Goal: Browse casually: Explore the website without a specific task or goal

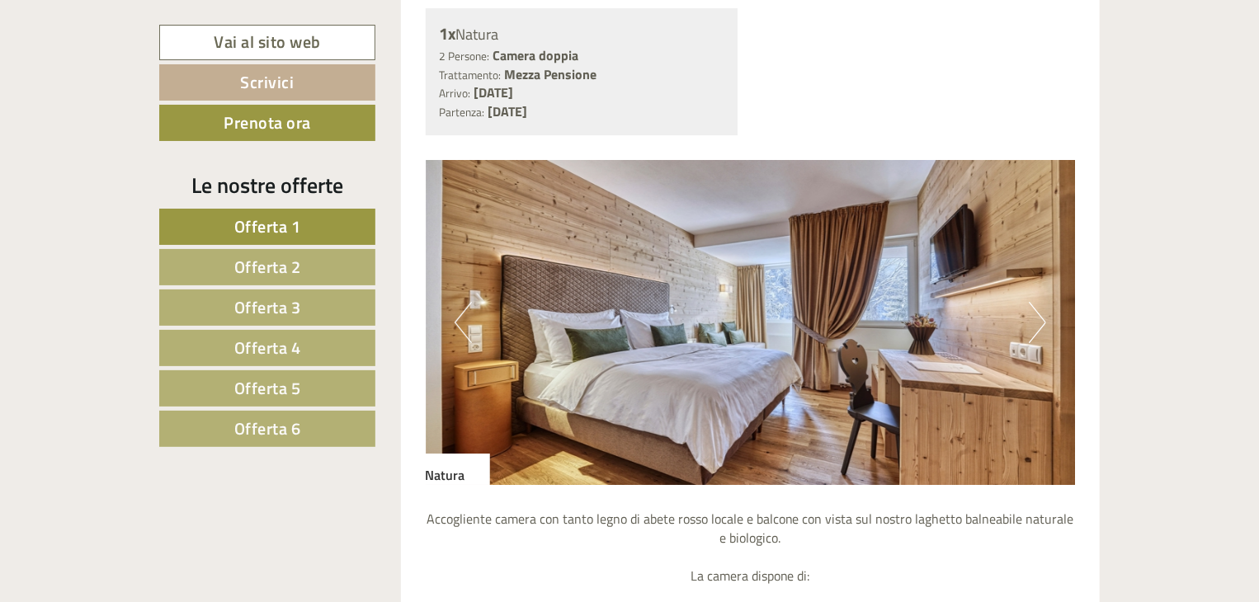
scroll to position [2723, 0]
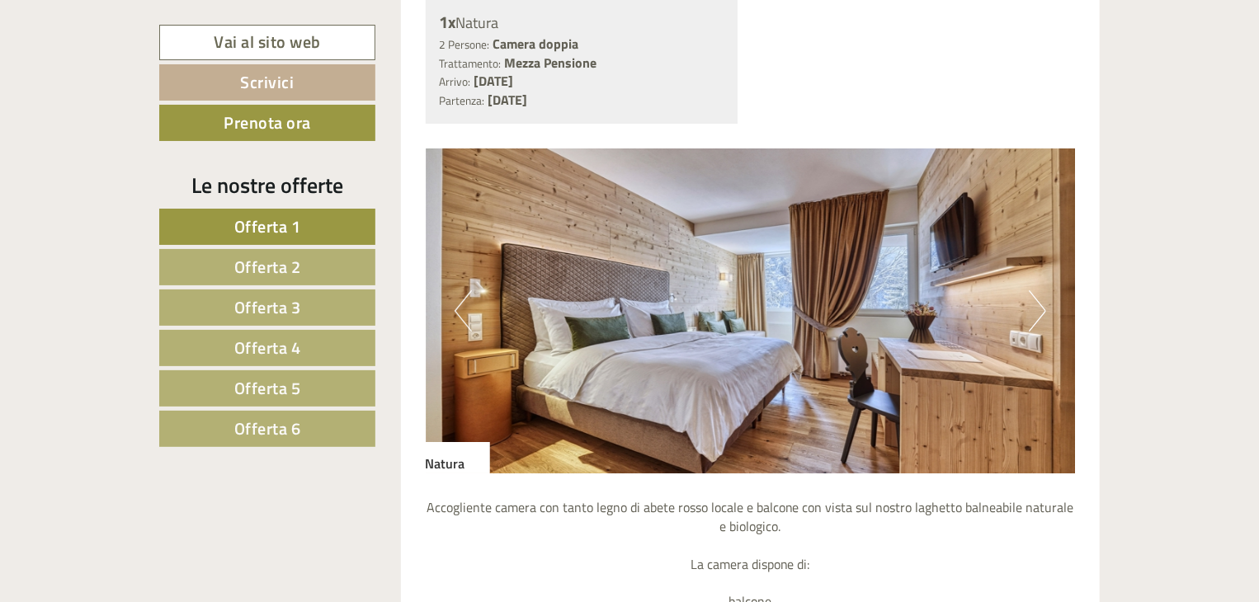
click at [1037, 313] on button "Next" at bounding box center [1037, 310] width 17 height 41
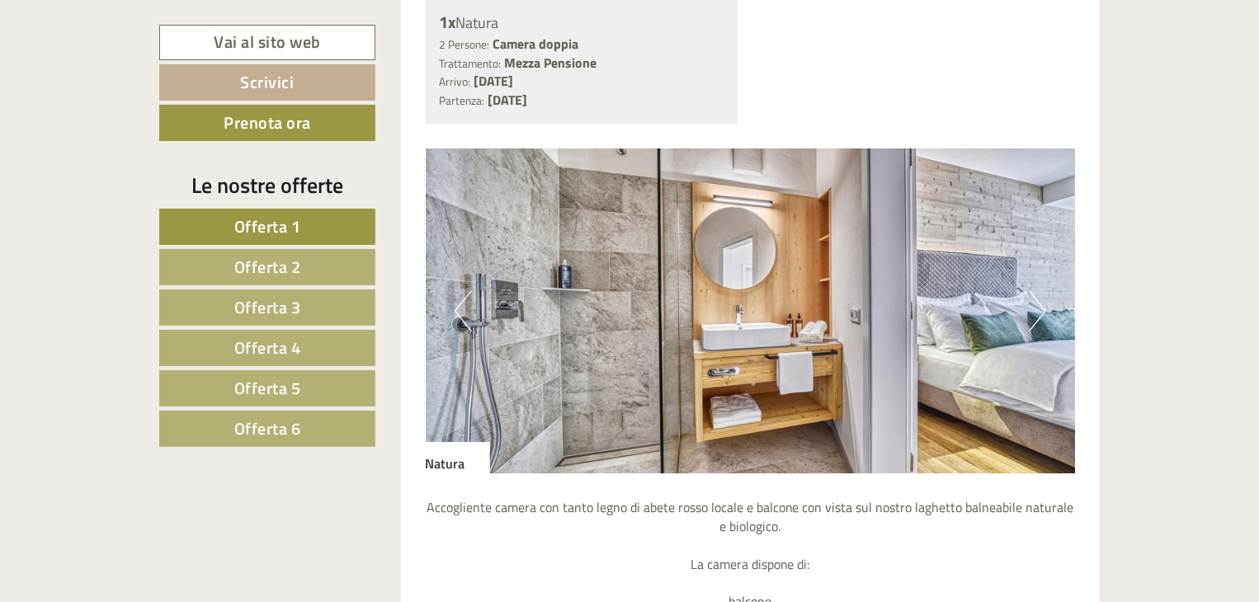
click at [1037, 313] on button "Next" at bounding box center [1037, 310] width 17 height 41
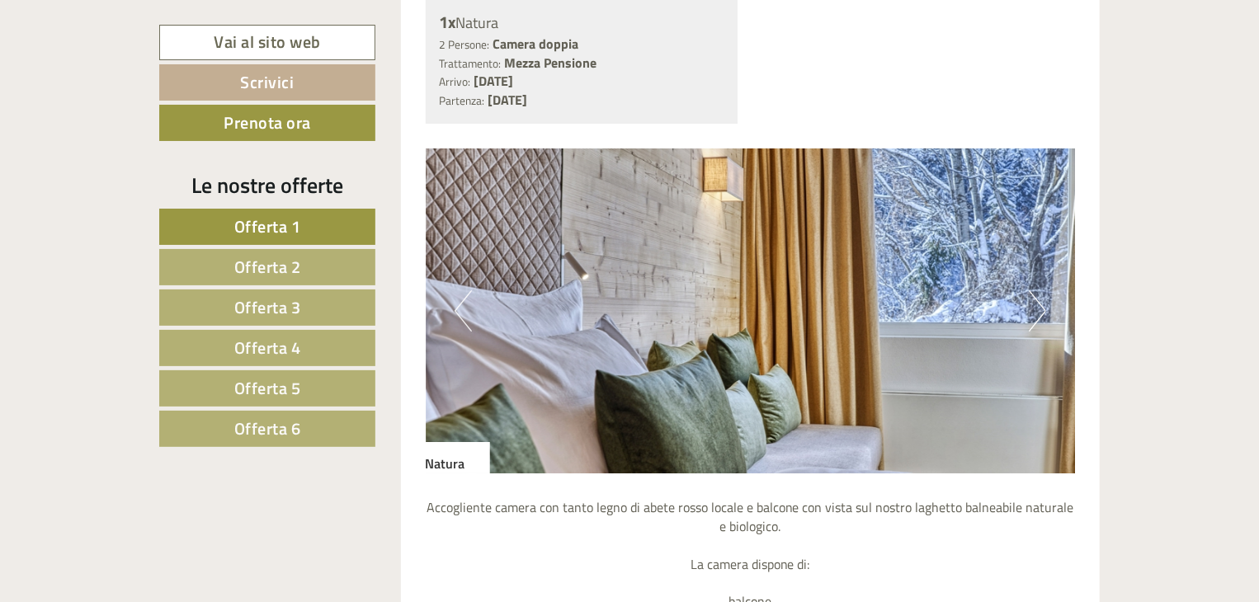
click at [1037, 313] on button "Next" at bounding box center [1037, 310] width 17 height 41
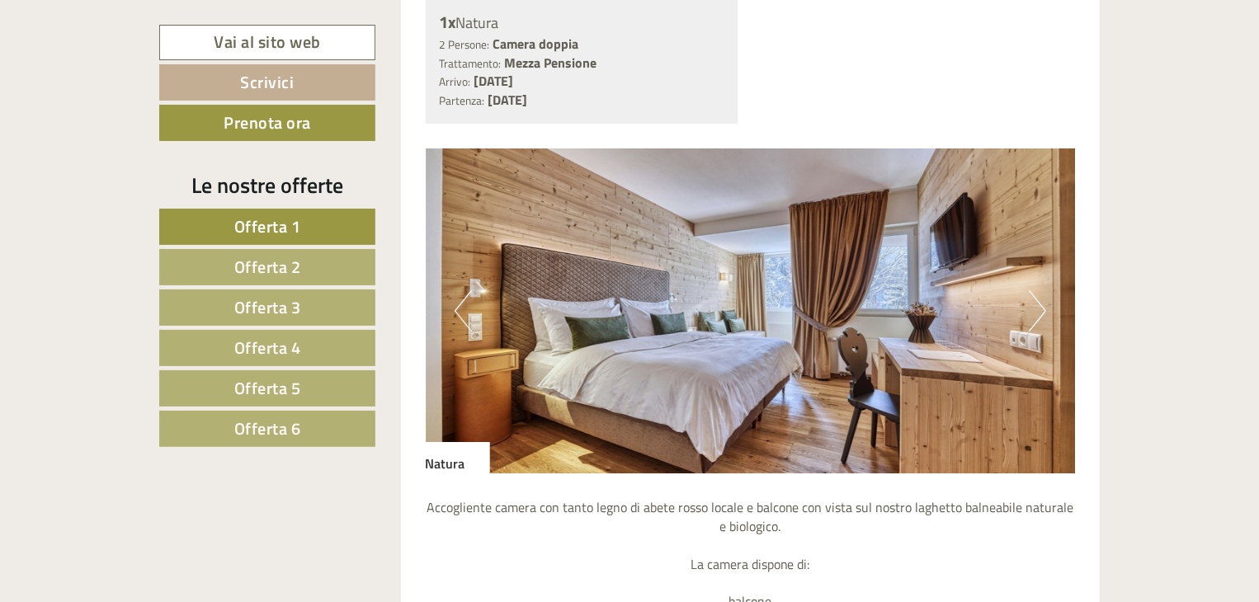
click at [1037, 313] on button "Next" at bounding box center [1037, 310] width 17 height 41
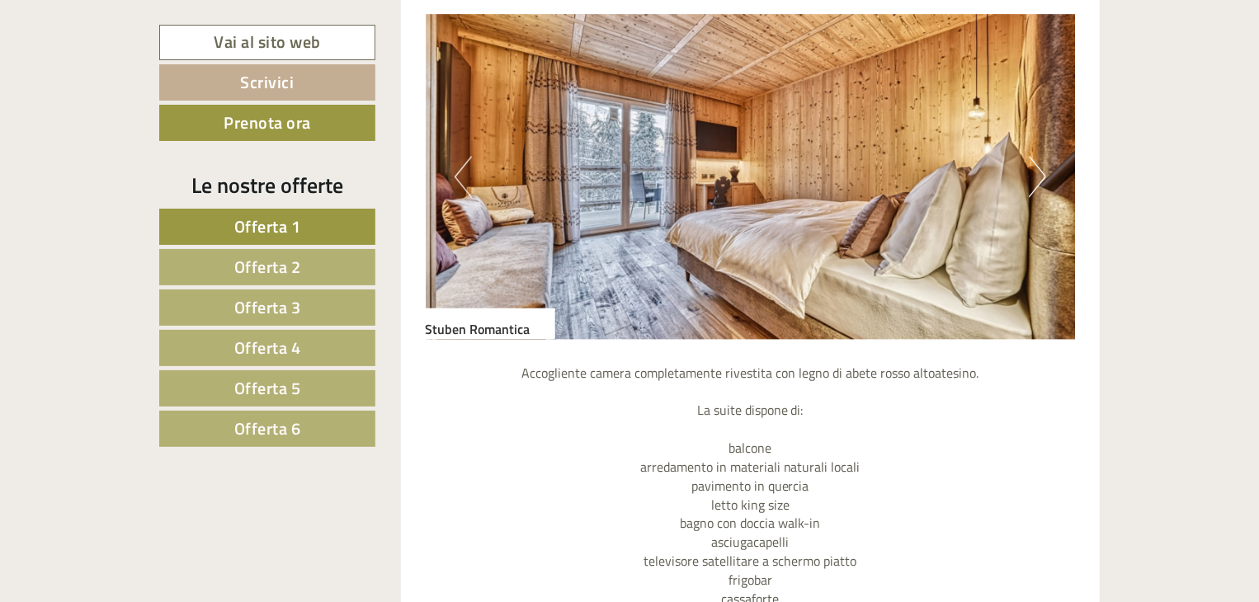
scroll to position [1485, 0]
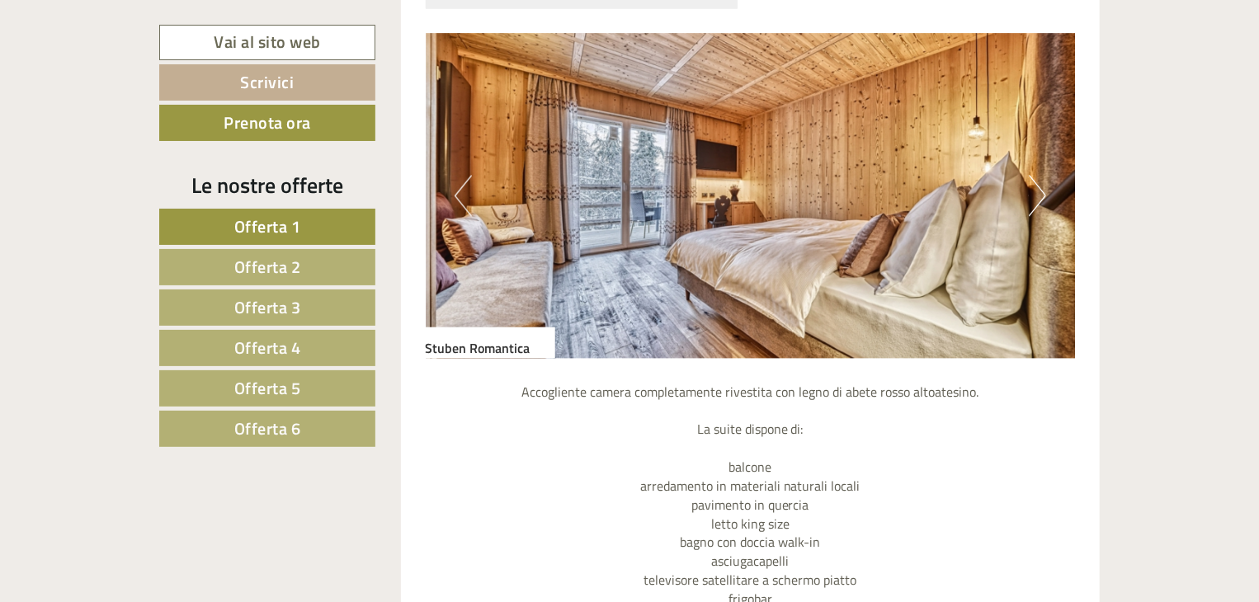
click at [1044, 195] on button "Next" at bounding box center [1037, 196] width 17 height 41
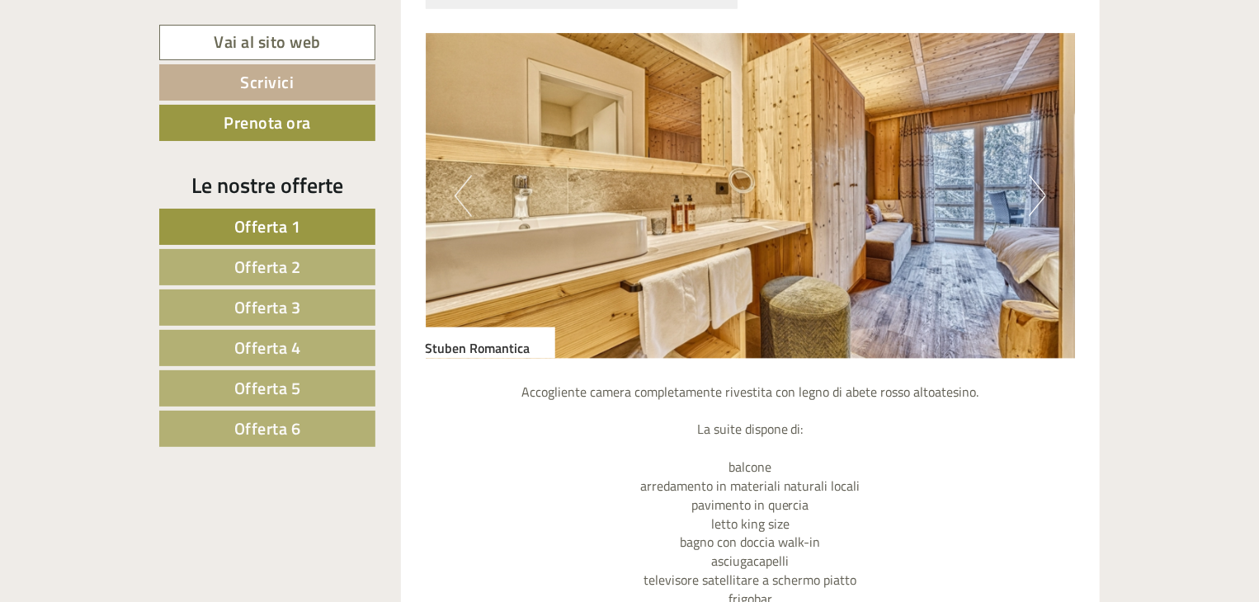
click at [1044, 195] on button "Next" at bounding box center [1037, 196] width 17 height 41
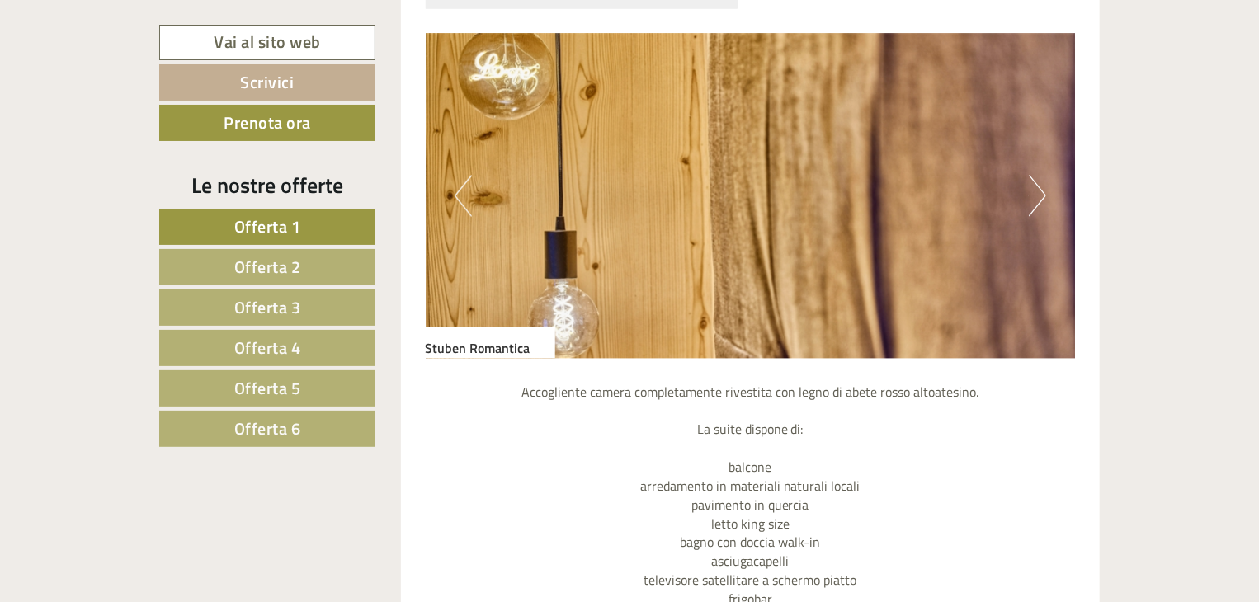
click at [1044, 195] on button "Next" at bounding box center [1037, 196] width 17 height 41
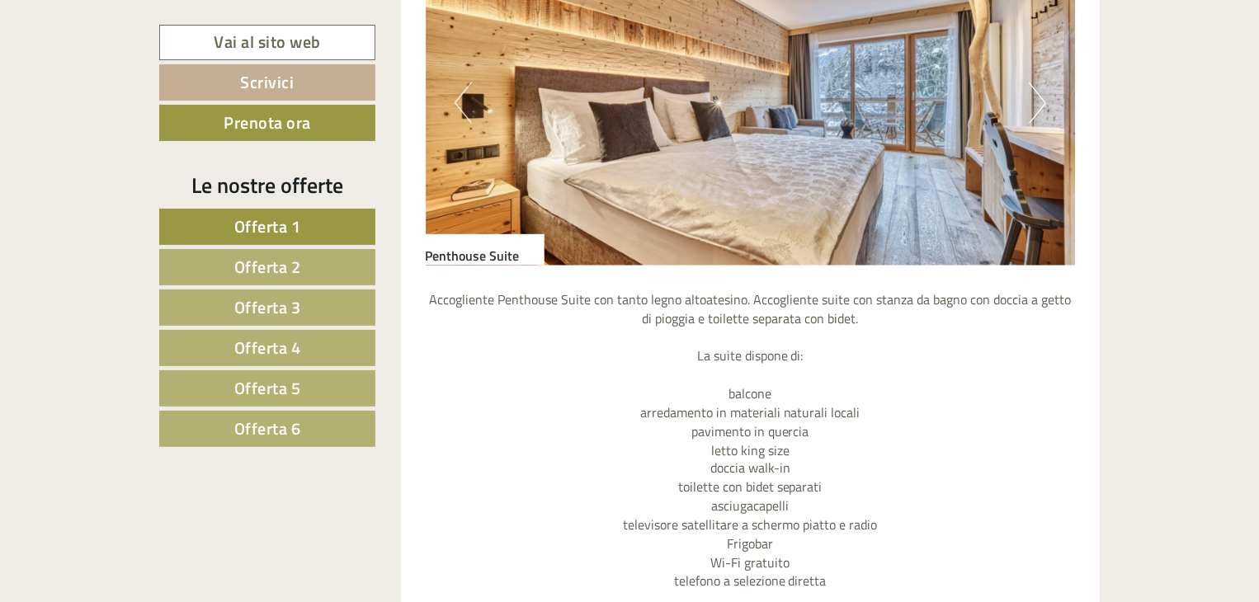
scroll to position [4126, 0]
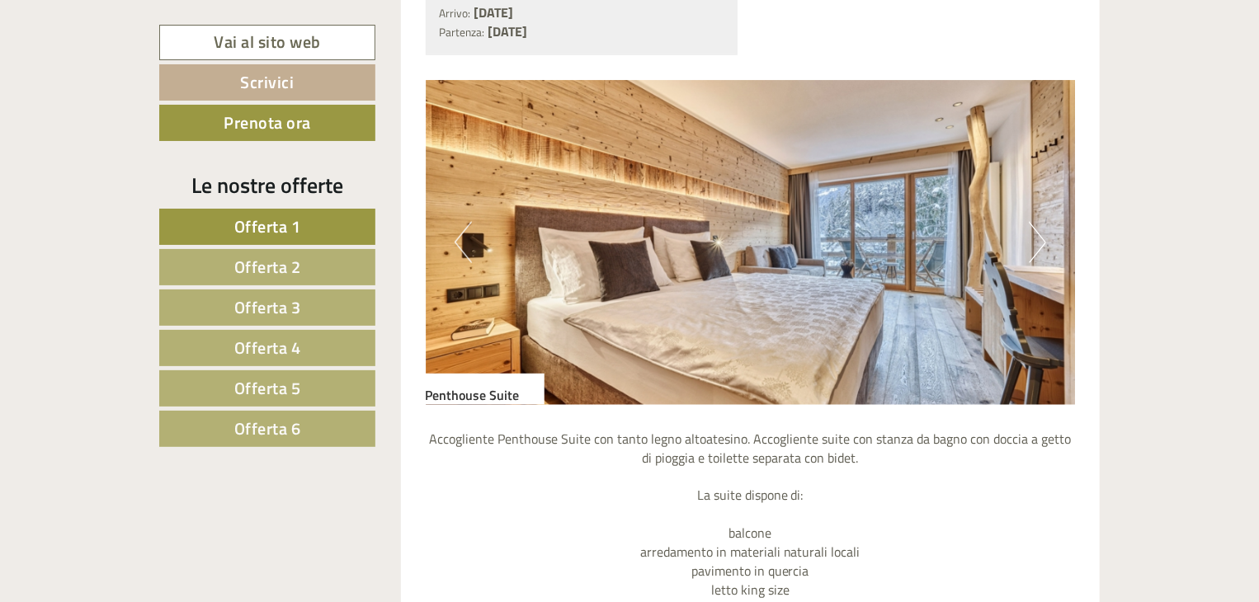
click at [1043, 242] on button "Next" at bounding box center [1037, 242] width 17 height 41
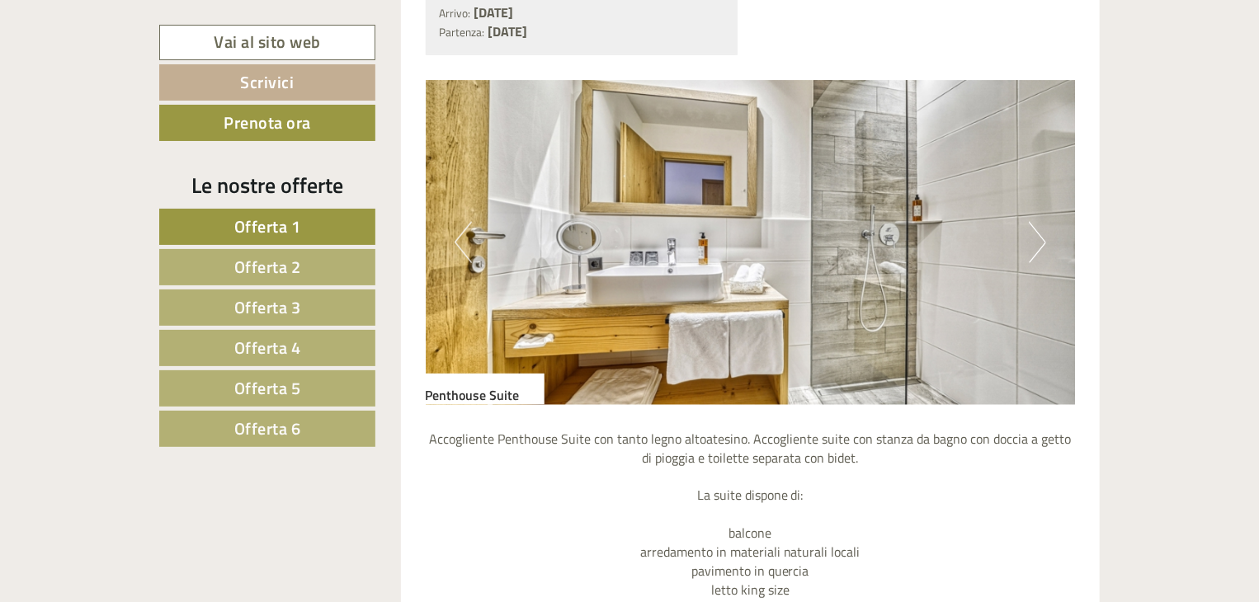
click at [1043, 242] on button "Next" at bounding box center [1037, 242] width 17 height 41
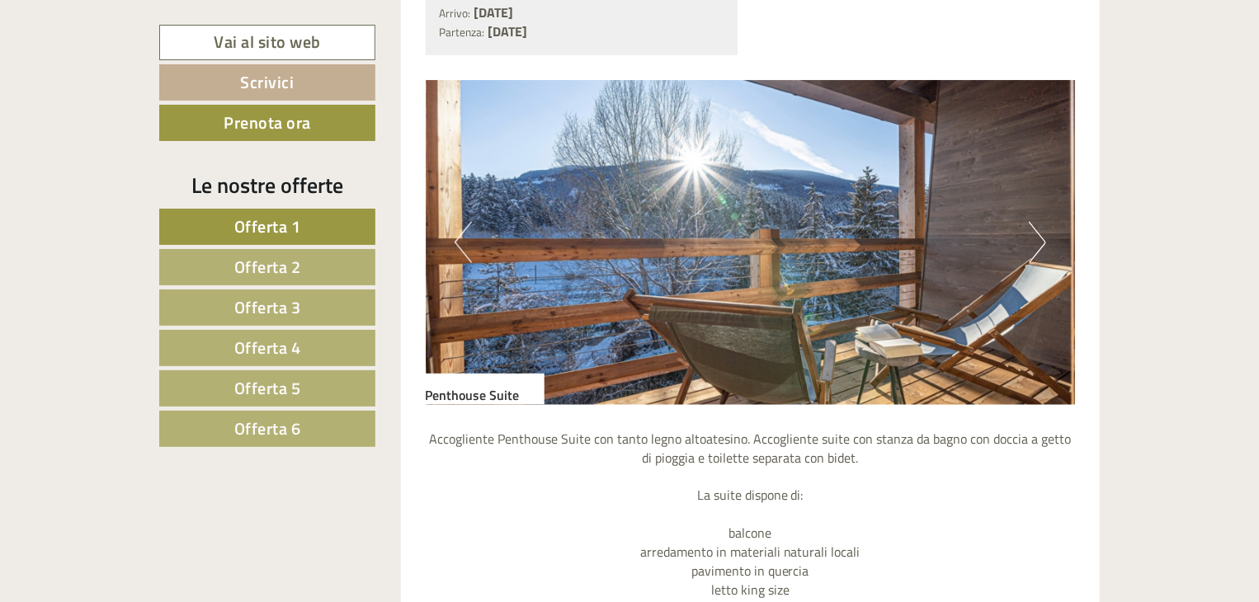
click at [1043, 242] on button "Next" at bounding box center [1037, 242] width 17 height 41
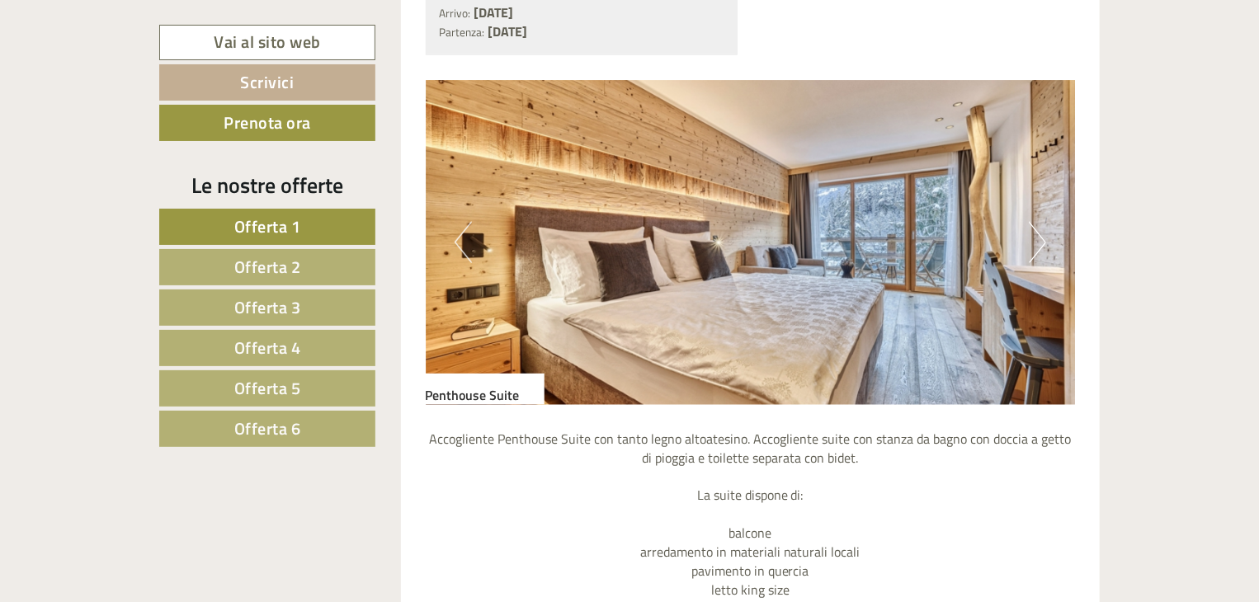
click at [1043, 242] on button "Next" at bounding box center [1037, 242] width 17 height 41
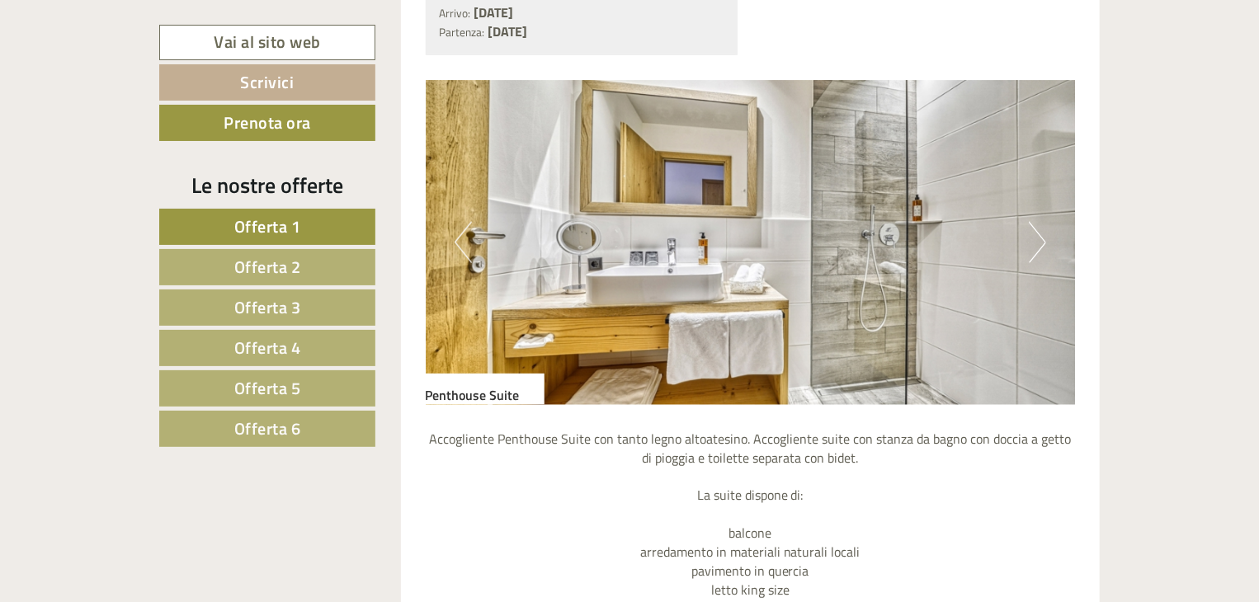
click at [1043, 242] on button "Next" at bounding box center [1037, 242] width 17 height 41
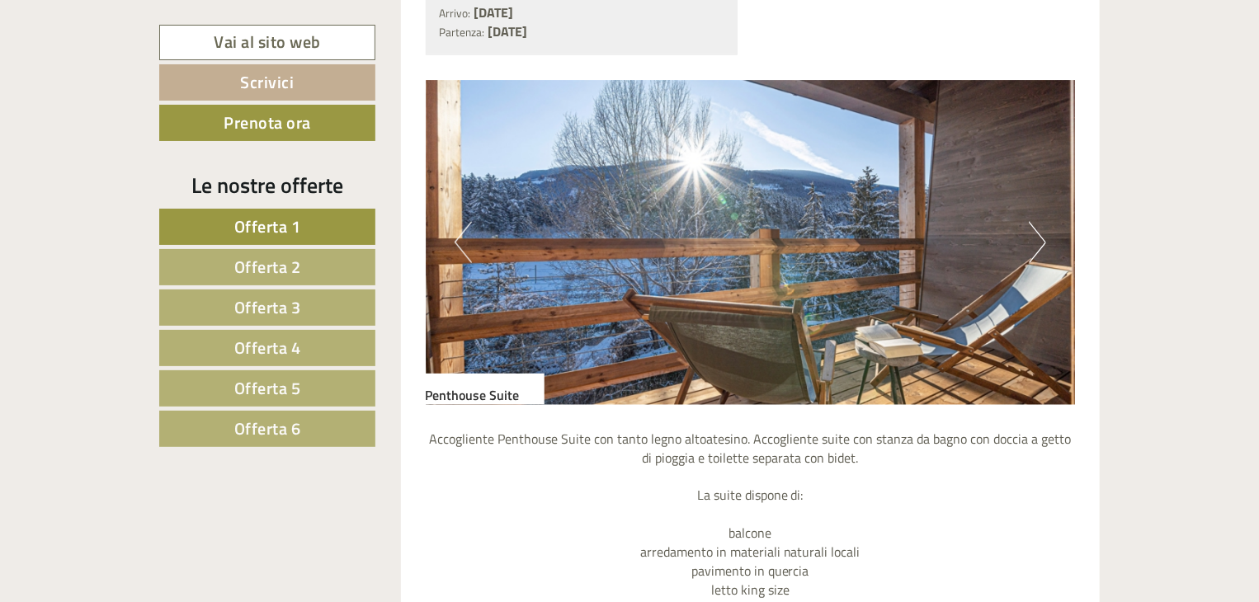
click at [1043, 242] on button "Next" at bounding box center [1037, 242] width 17 height 41
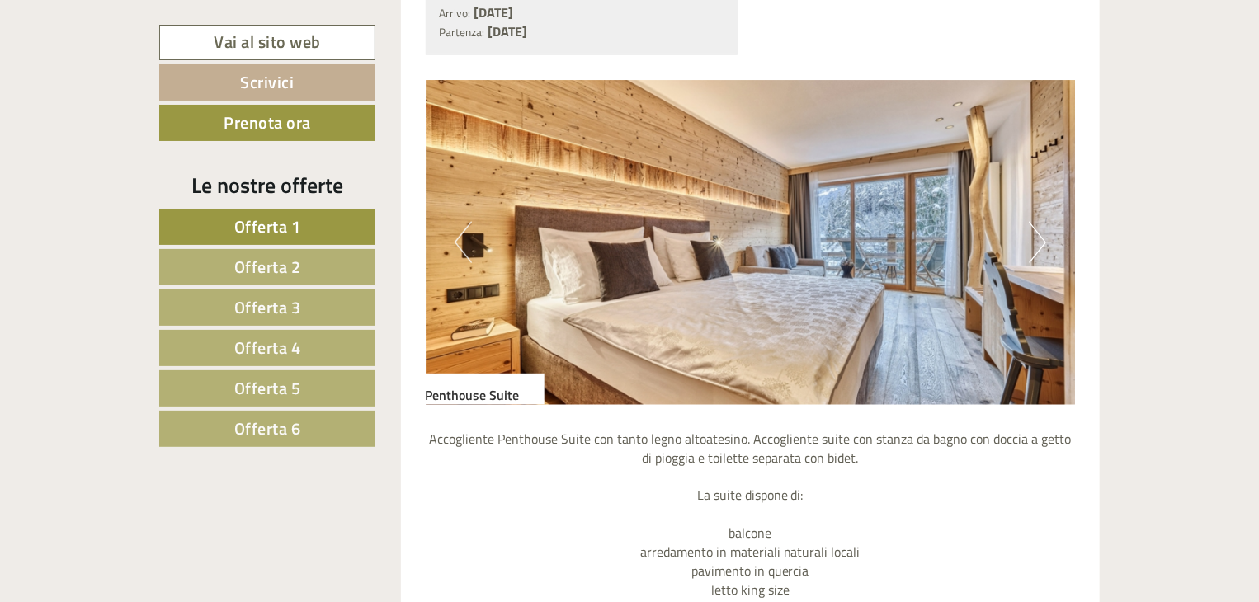
click at [1041, 242] on button "Next" at bounding box center [1037, 242] width 17 height 41
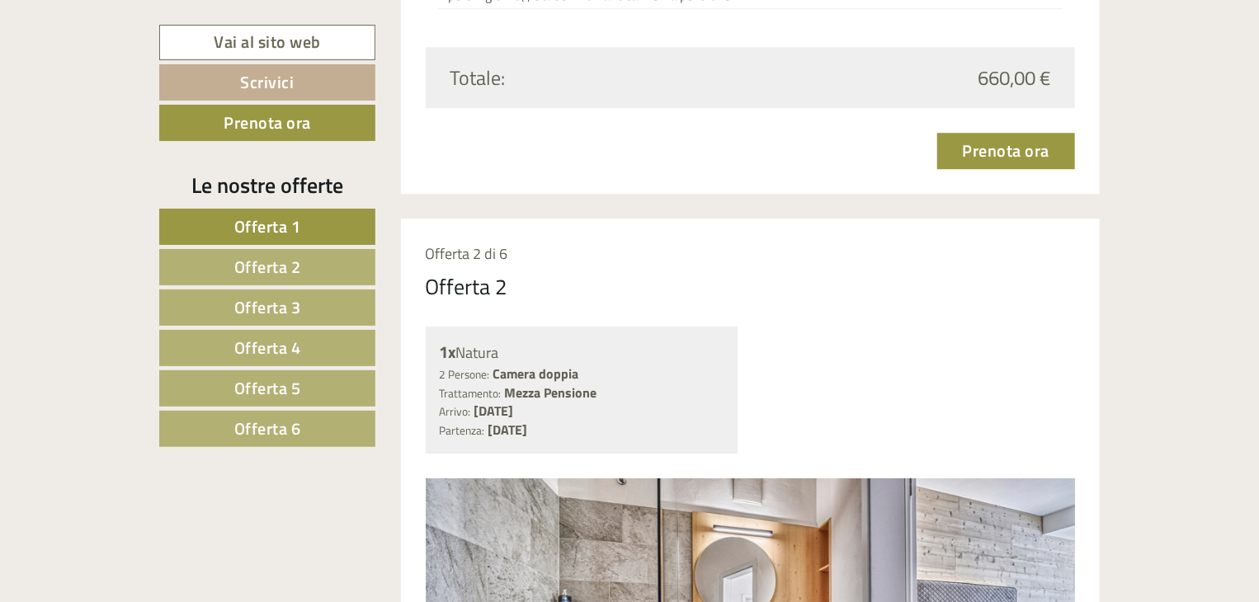
scroll to position [2971, 0]
